Goal: Contribute content

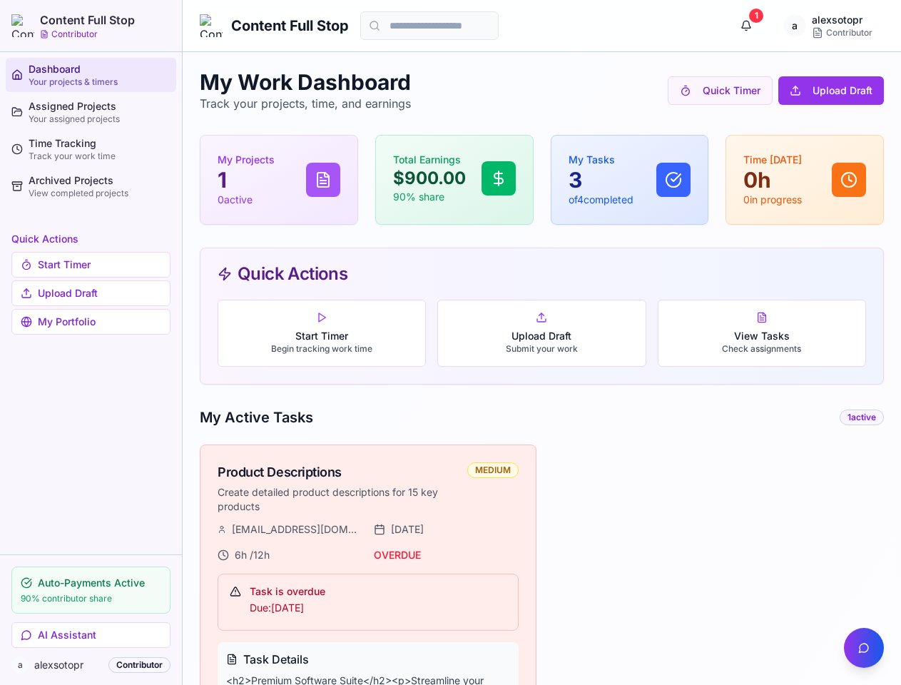
click at [450, 343] on button "Upload Draft Submit your work" at bounding box center [542, 333] width 208 height 67
click at [91, 635] on button "AI Assistant" at bounding box center [90, 635] width 159 height 26
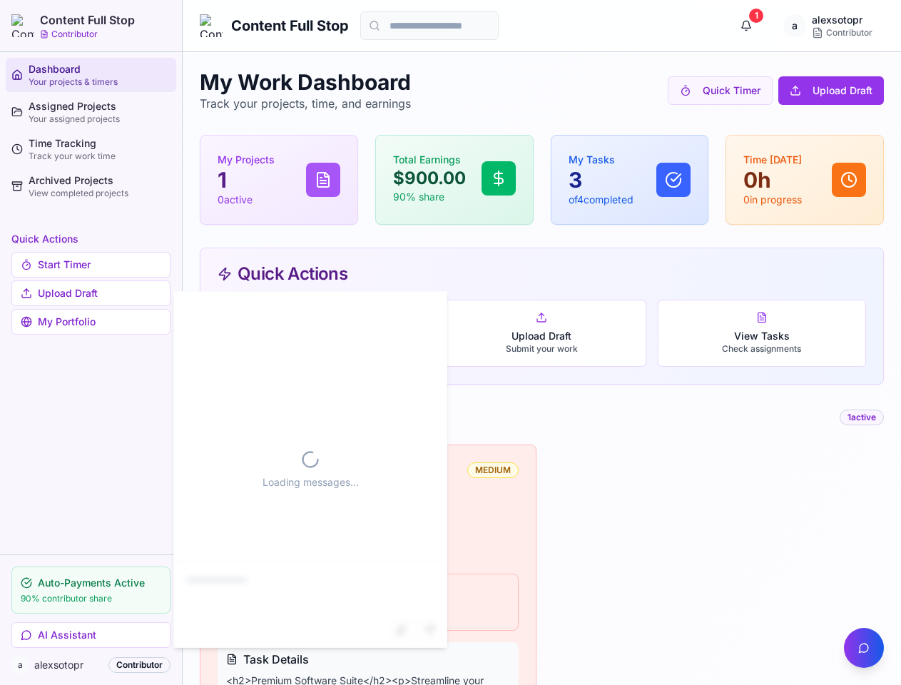
click at [747, 26] on button "1" at bounding box center [746, 25] width 29 height 29
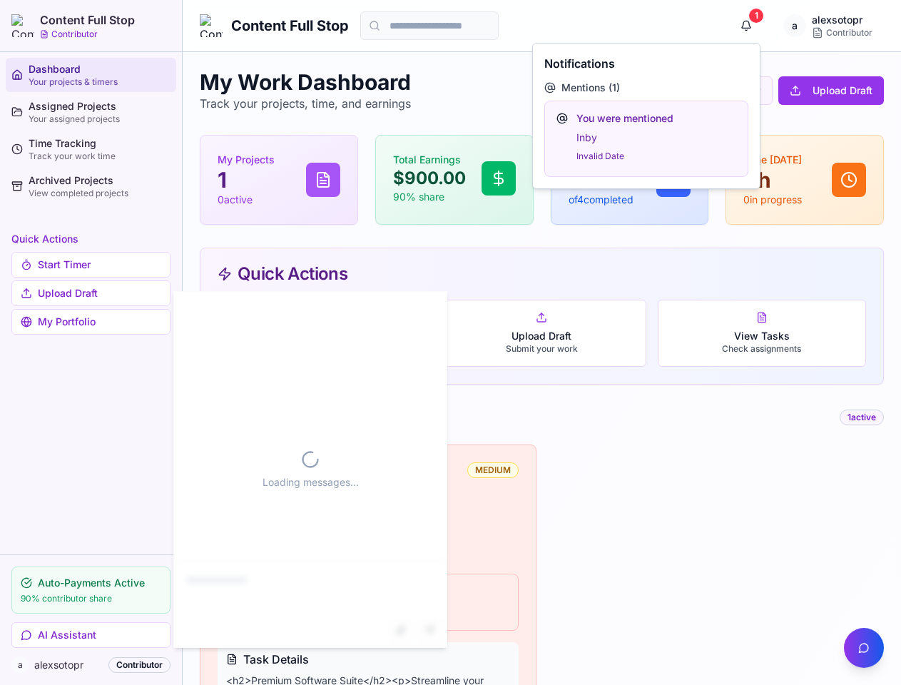
click at [864, 648] on button "button" at bounding box center [864, 648] width 40 height 40
